Goal: Task Accomplishment & Management: Manage account settings

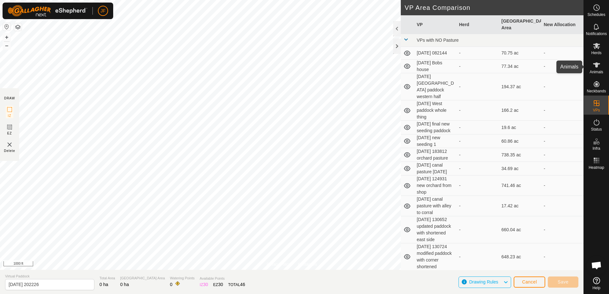
click at [600, 67] on icon at bounding box center [596, 65] width 8 height 8
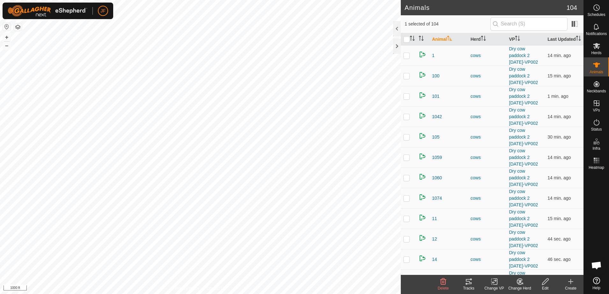
click at [467, 282] on icon at bounding box center [469, 282] width 8 height 8
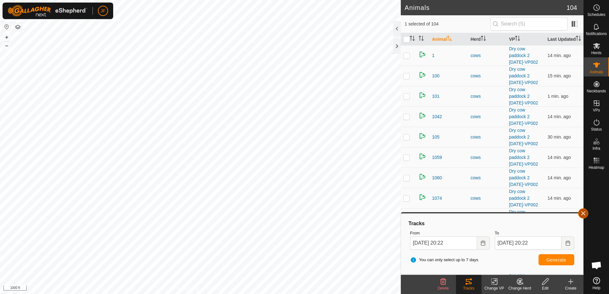
click at [585, 217] on button "button" at bounding box center [583, 213] width 10 height 10
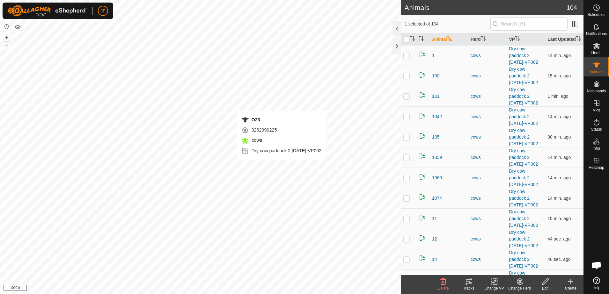
checkbox input "false"
checkbox input "true"
click at [468, 280] on icon at bounding box center [469, 282] width 8 height 8
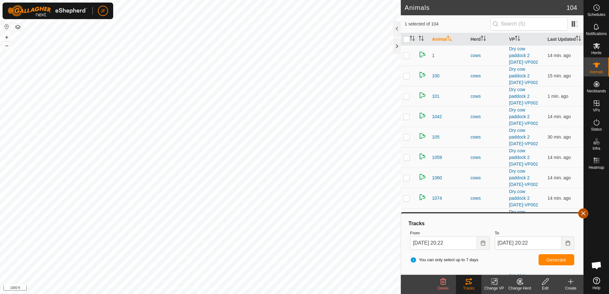
click at [580, 216] on button "button" at bounding box center [583, 213] width 10 height 10
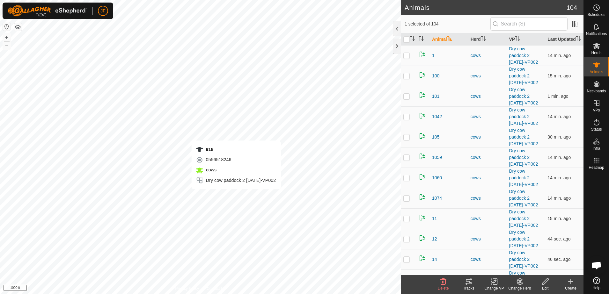
checkbox input "true"
checkbox input "false"
click at [470, 282] on icon at bounding box center [469, 282] width 8 height 8
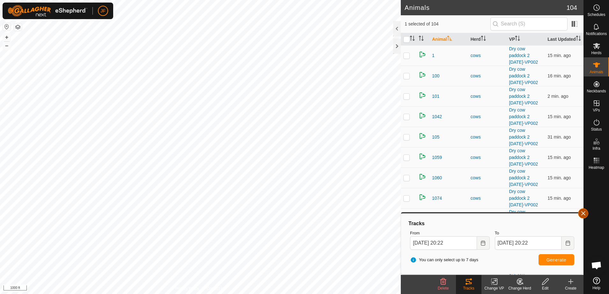
click at [582, 216] on button "button" at bounding box center [583, 213] width 10 height 10
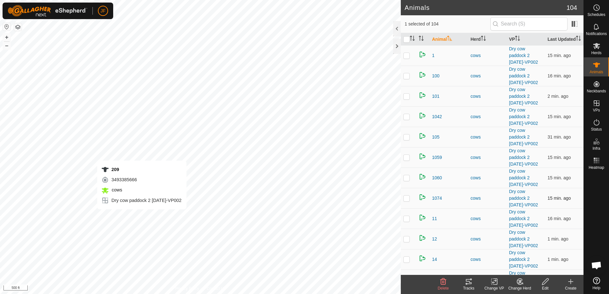
checkbox input "true"
checkbox input "false"
click at [468, 284] on icon at bounding box center [469, 281] width 6 height 5
